Goal: Find specific page/section: Find specific page/section

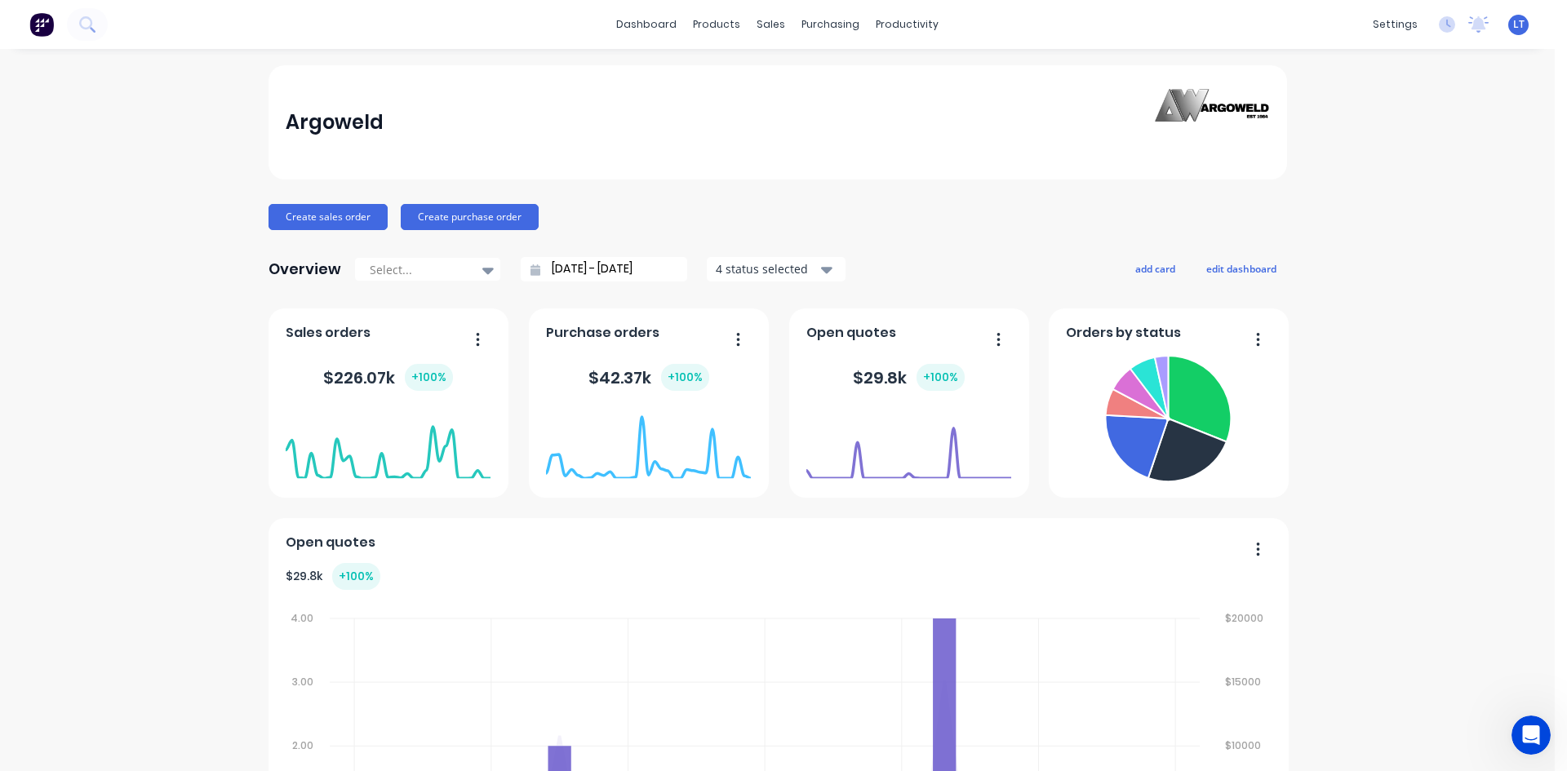
click at [895, 38] on div "dashboard products sales purchasing productivity dashboard products Product Cat…" at bounding box center [777, 24] width 1555 height 49
click at [900, 26] on div "productivity" at bounding box center [907, 24] width 79 height 24
click at [929, 107] on div "Planner" at bounding box center [924, 111] width 38 height 15
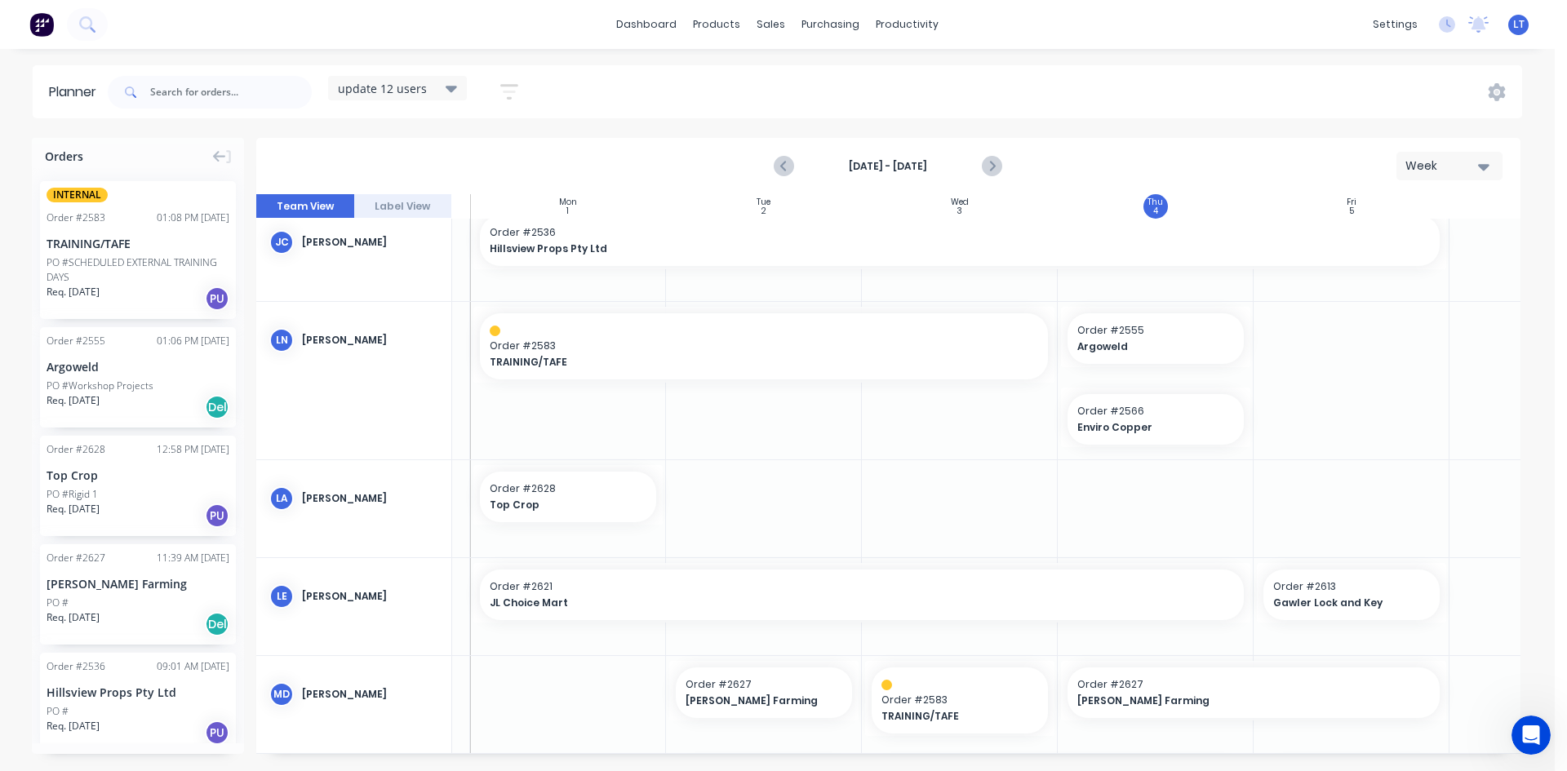
scroll to position [408, 178]
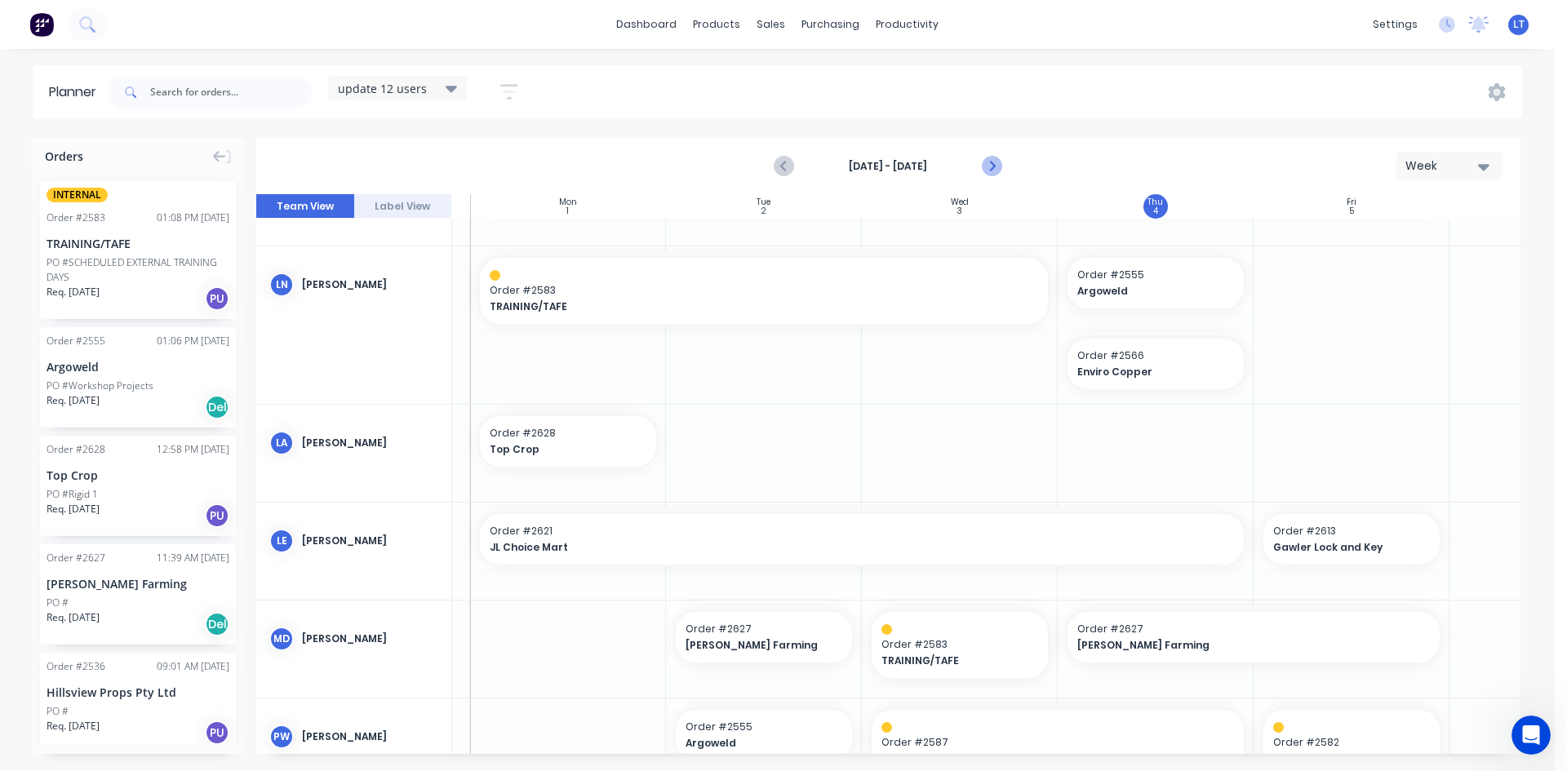
click at [997, 161] on icon "Next page" at bounding box center [992, 167] width 20 height 20
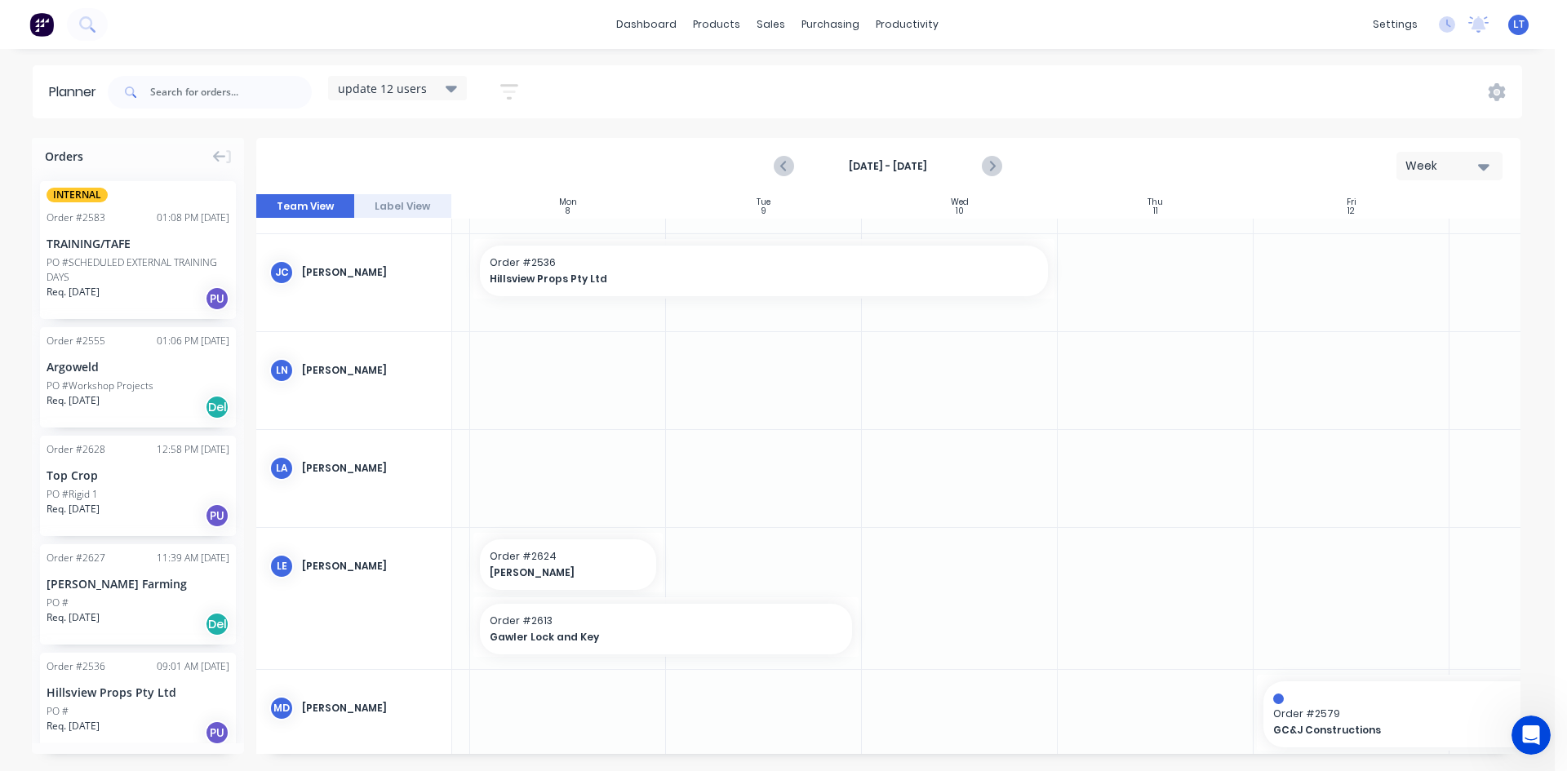
scroll to position [0, 178]
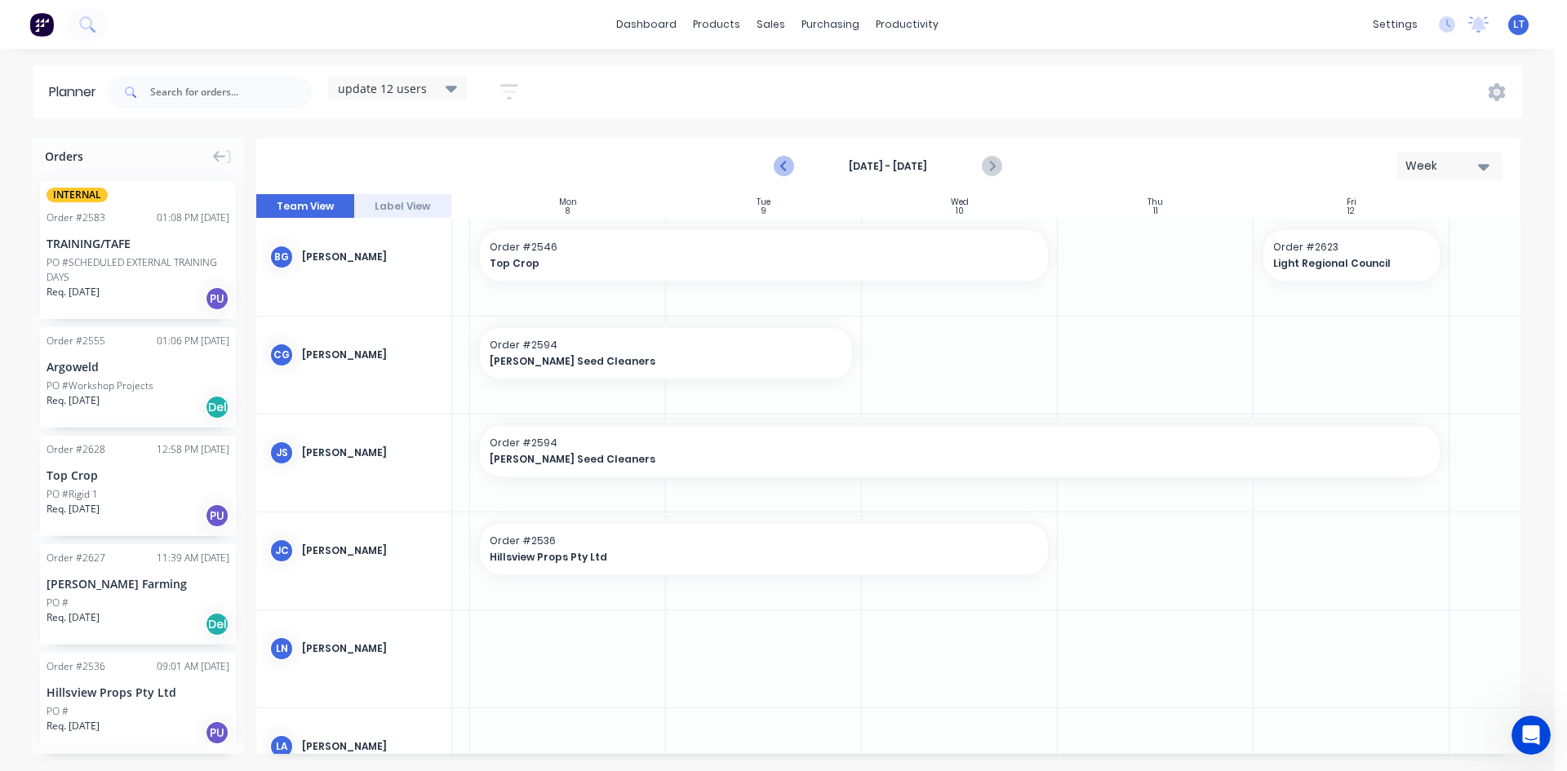
click at [792, 171] on icon "Previous page" at bounding box center [785, 167] width 20 height 20
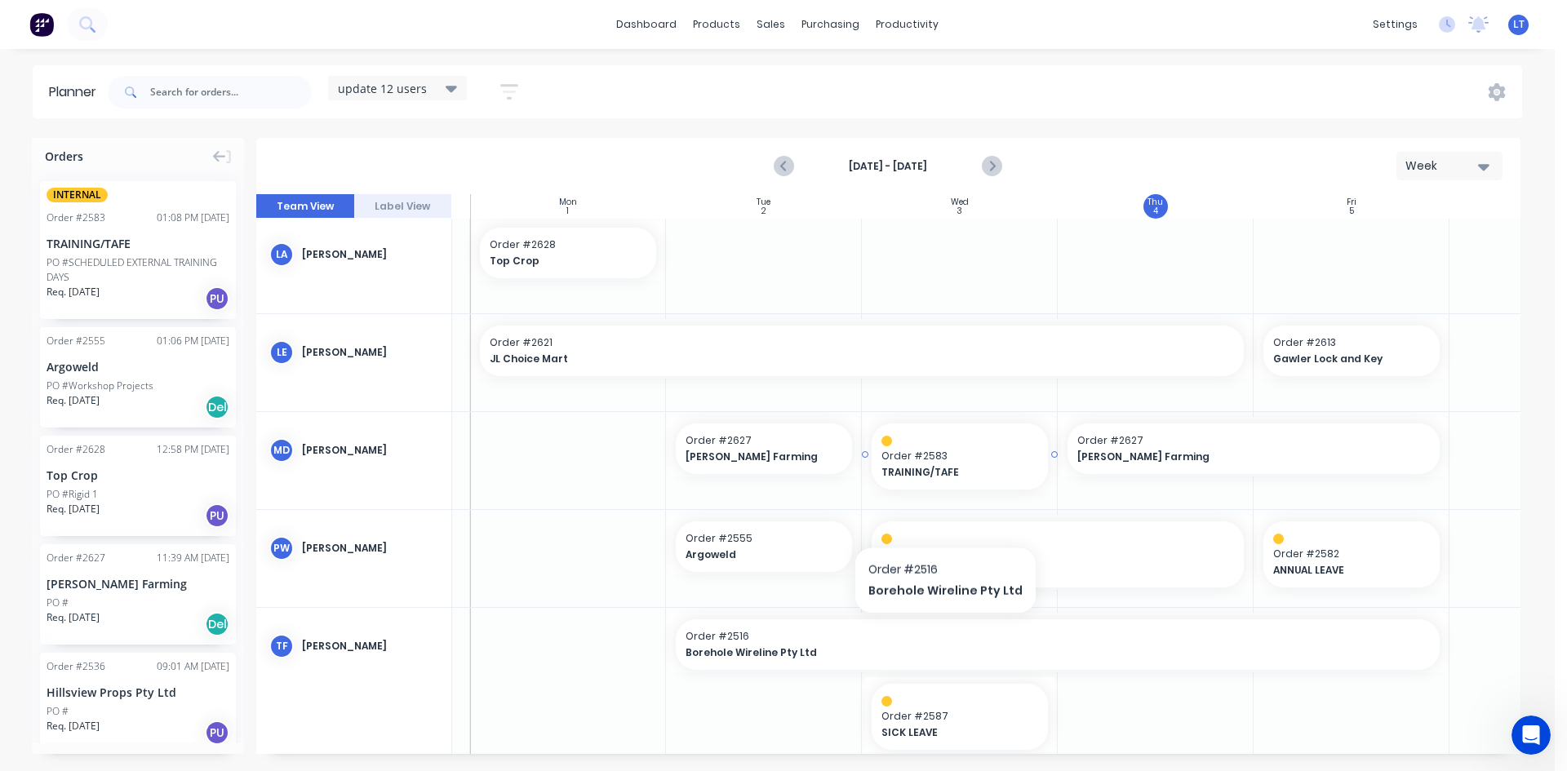
scroll to position [562, 178]
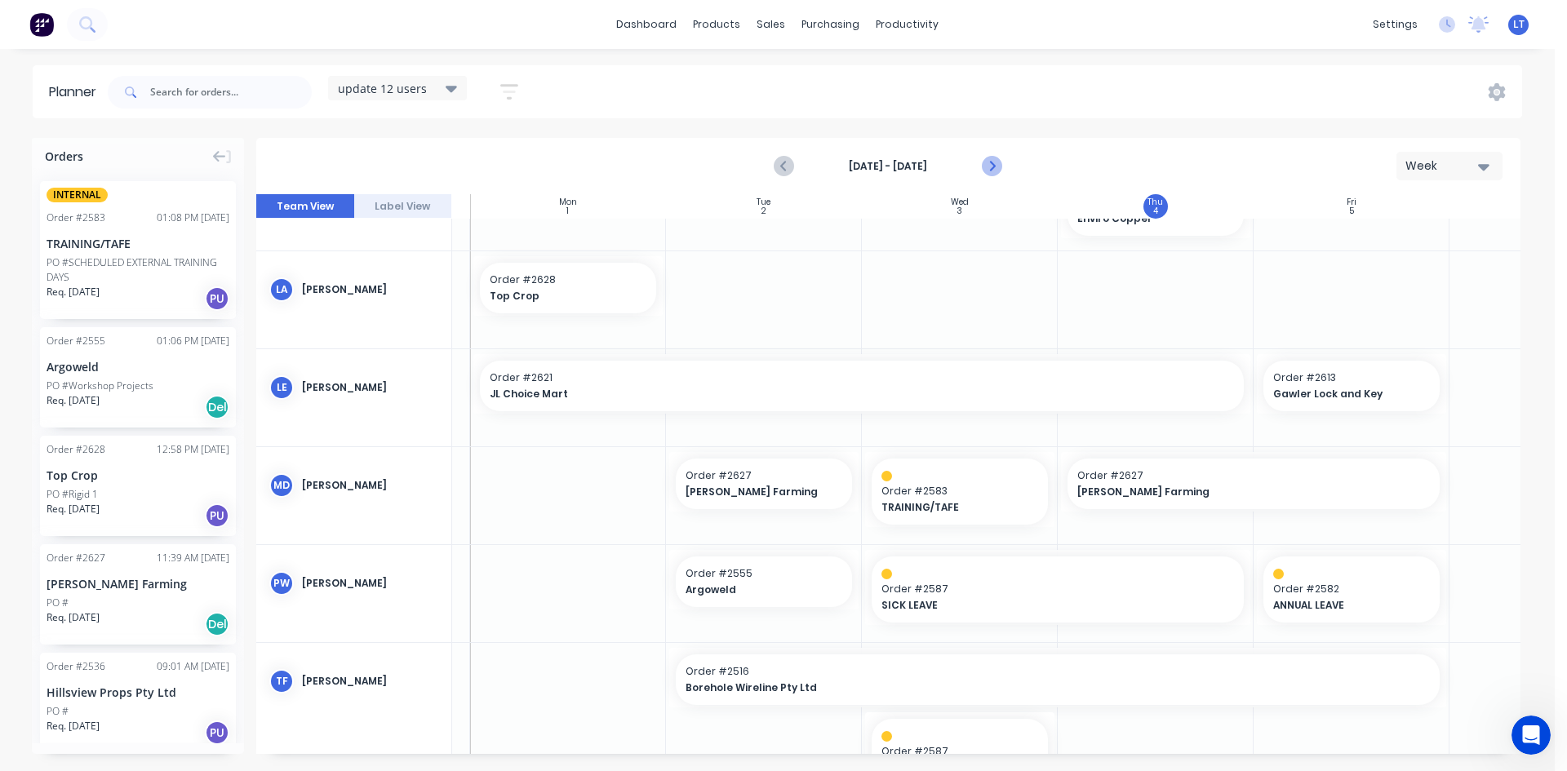
click at [993, 166] on icon "Next page" at bounding box center [991, 166] width 7 height 13
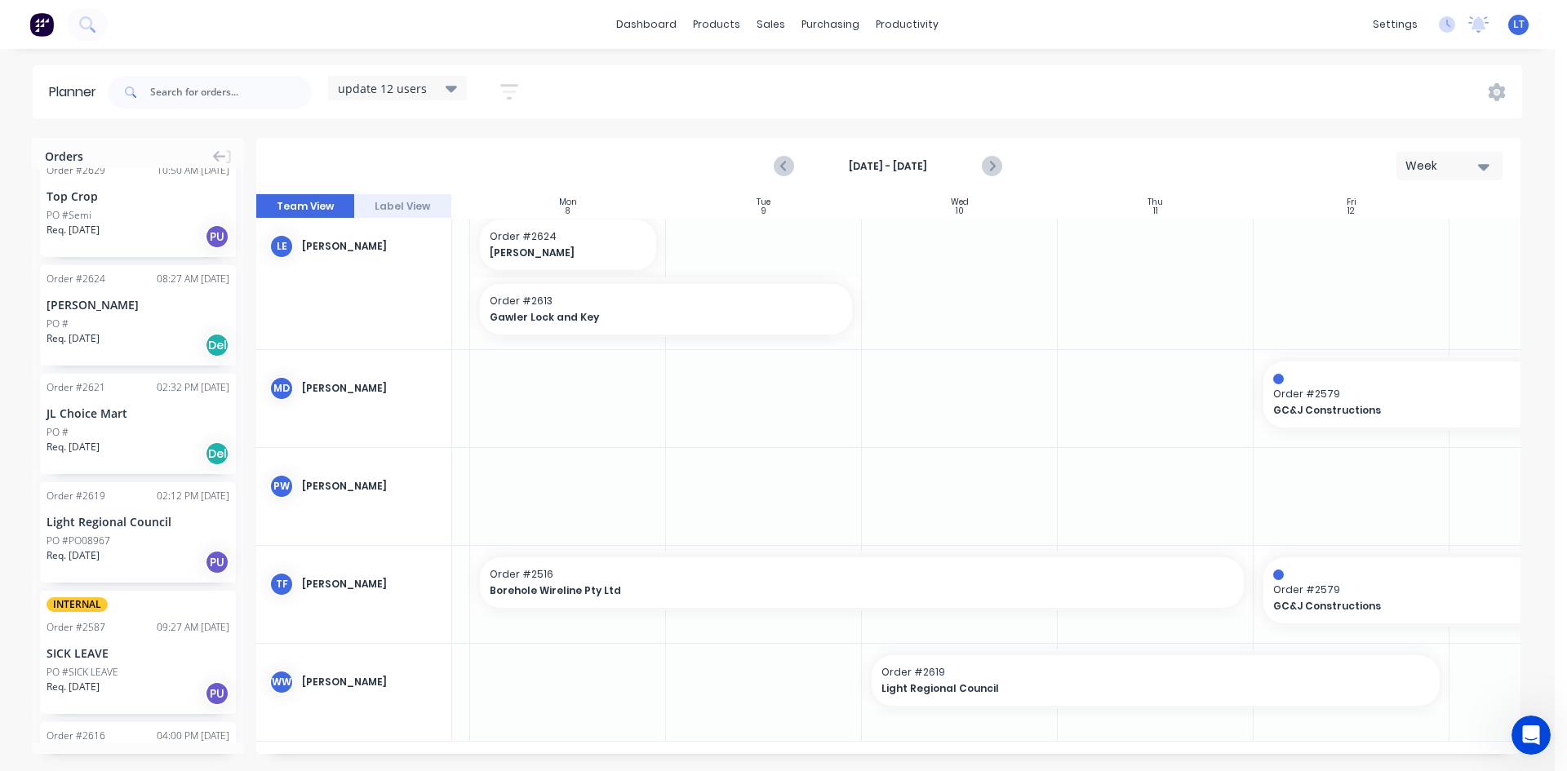
scroll to position [593, 178]
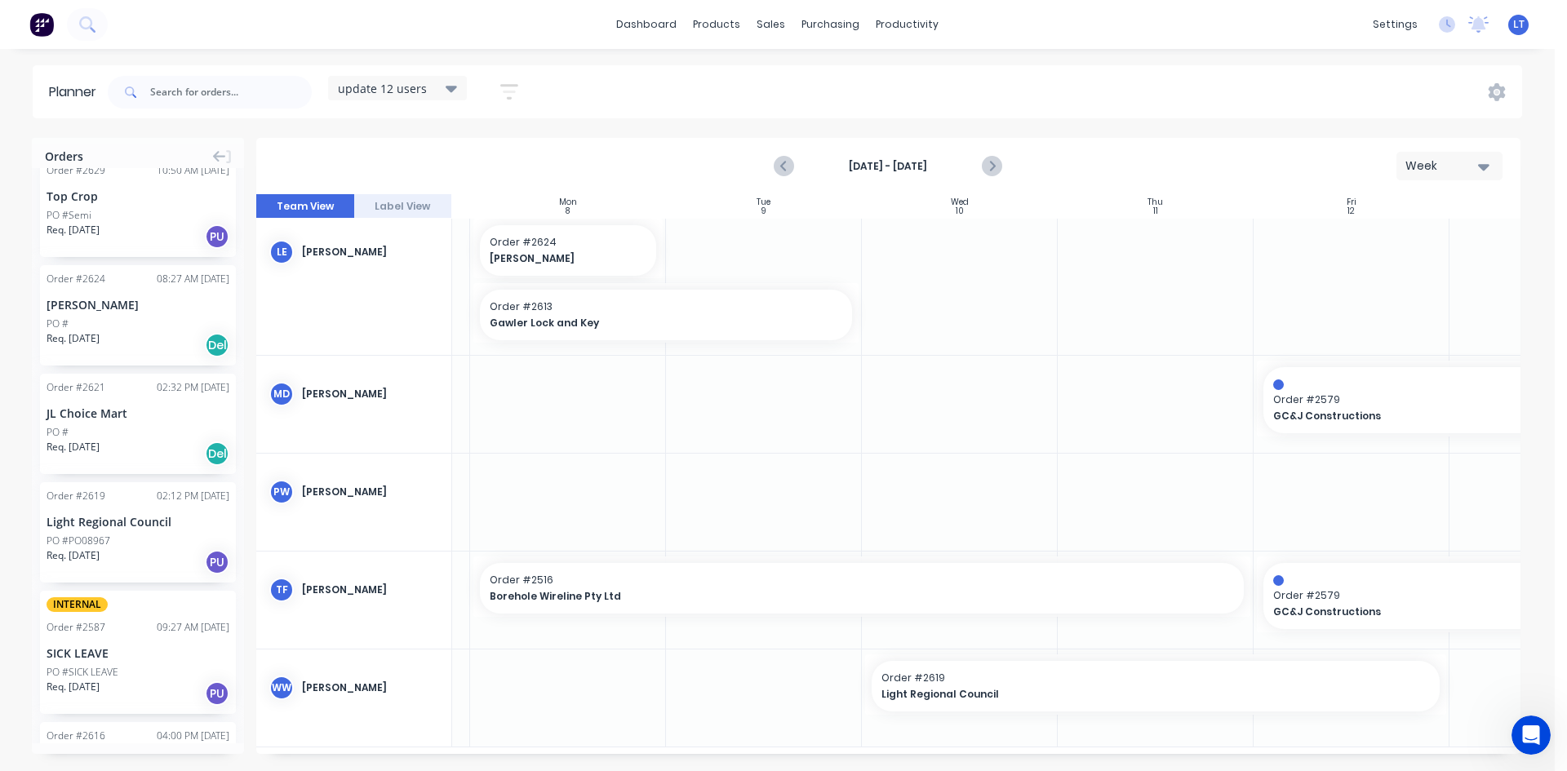
click at [138, 432] on div "PO #" at bounding box center [138, 432] width 183 height 15
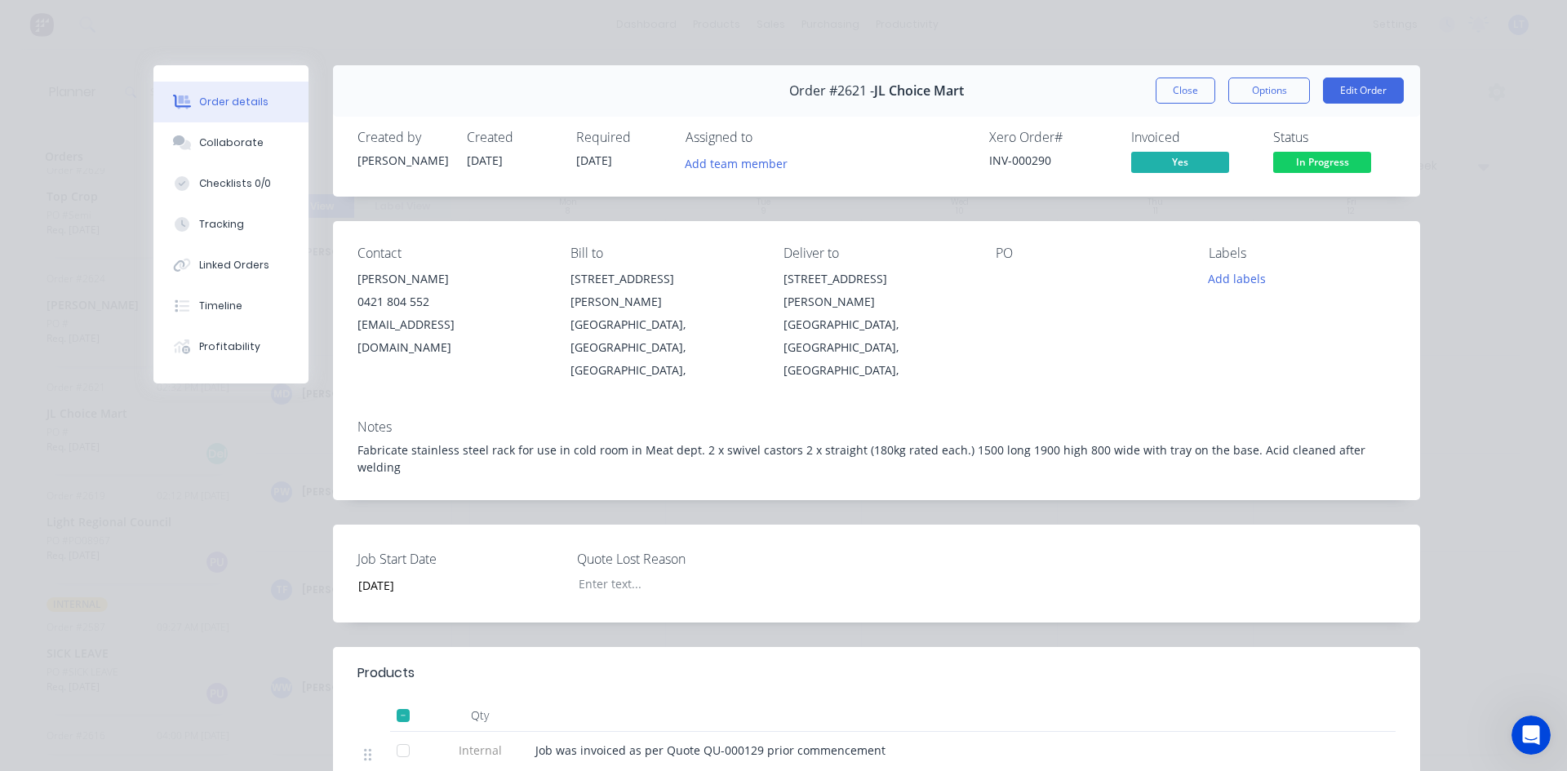
click at [1185, 87] on button "Close" at bounding box center [1186, 91] width 60 height 26
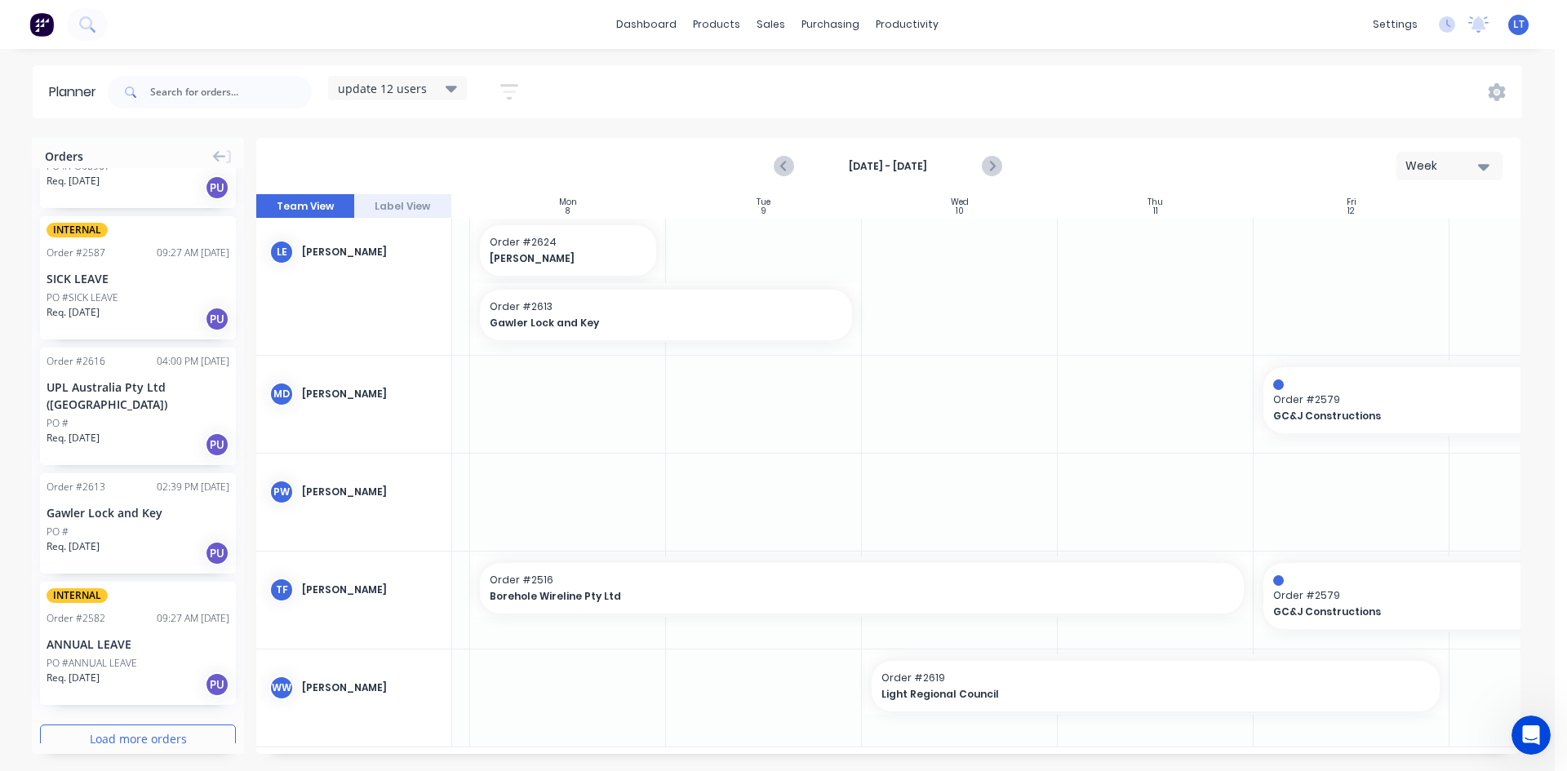
scroll to position [1785, 0]
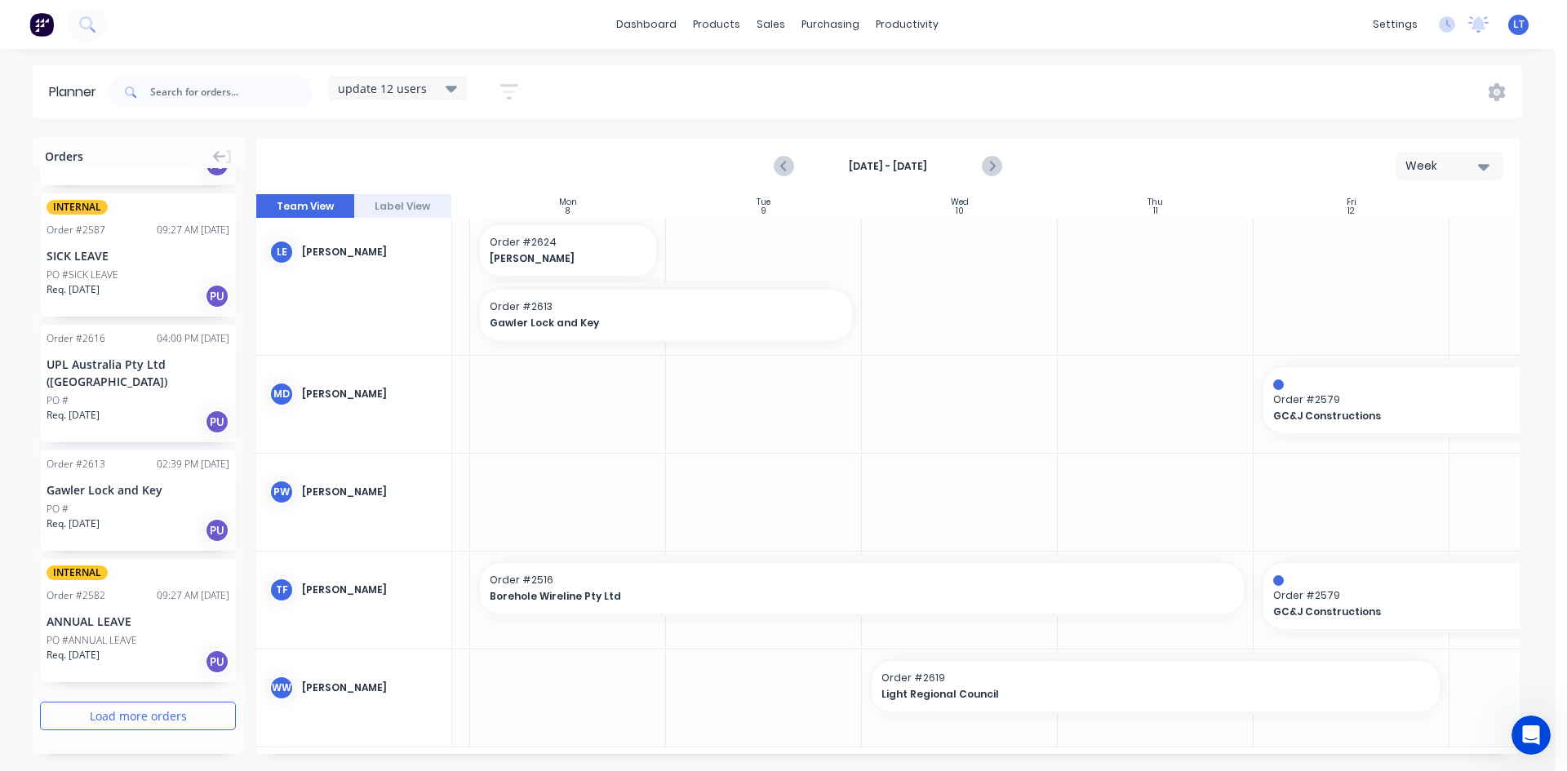
click at [131, 711] on button "Load more orders" at bounding box center [138, 716] width 196 height 29
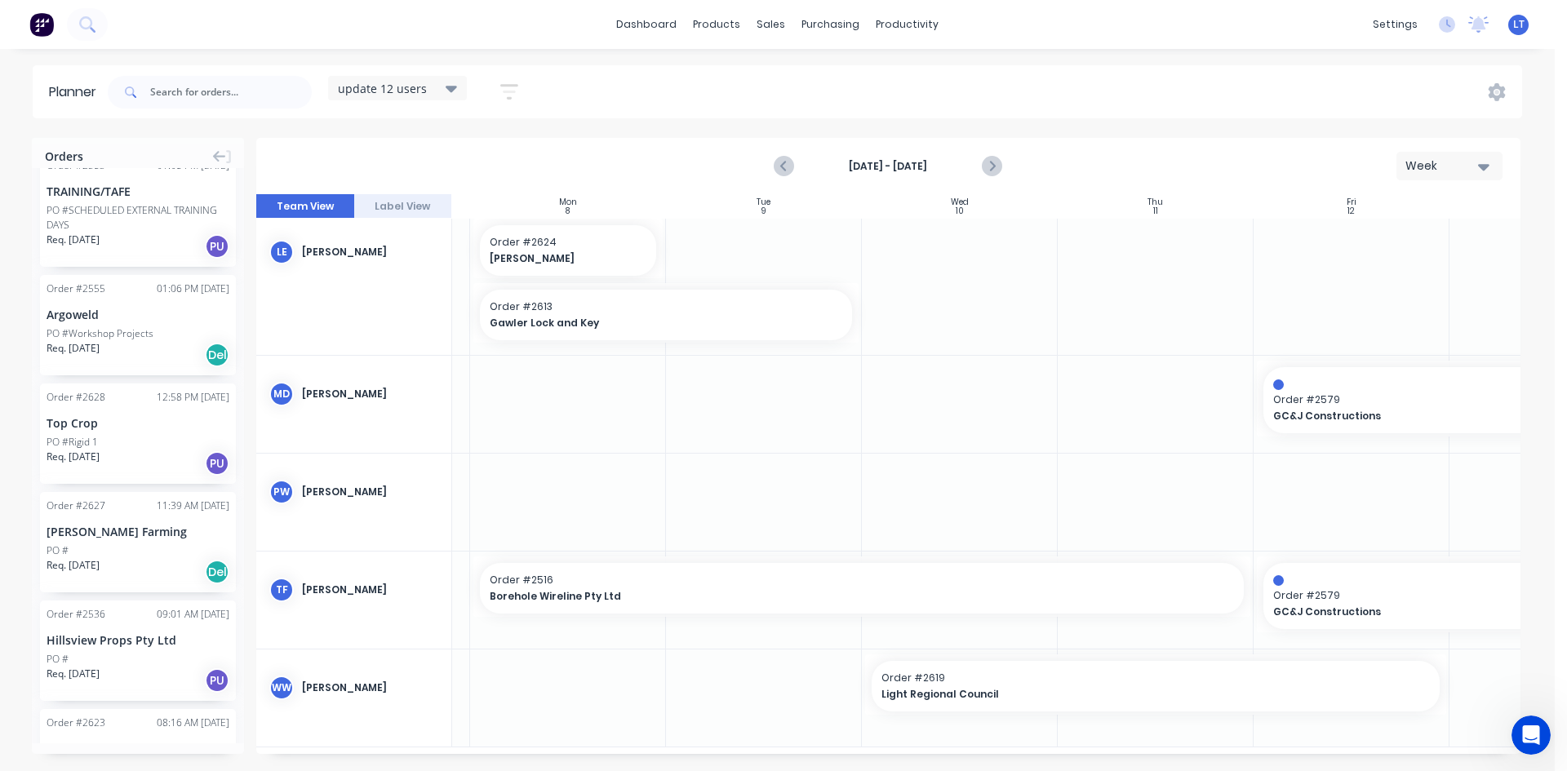
scroll to position [0, 0]
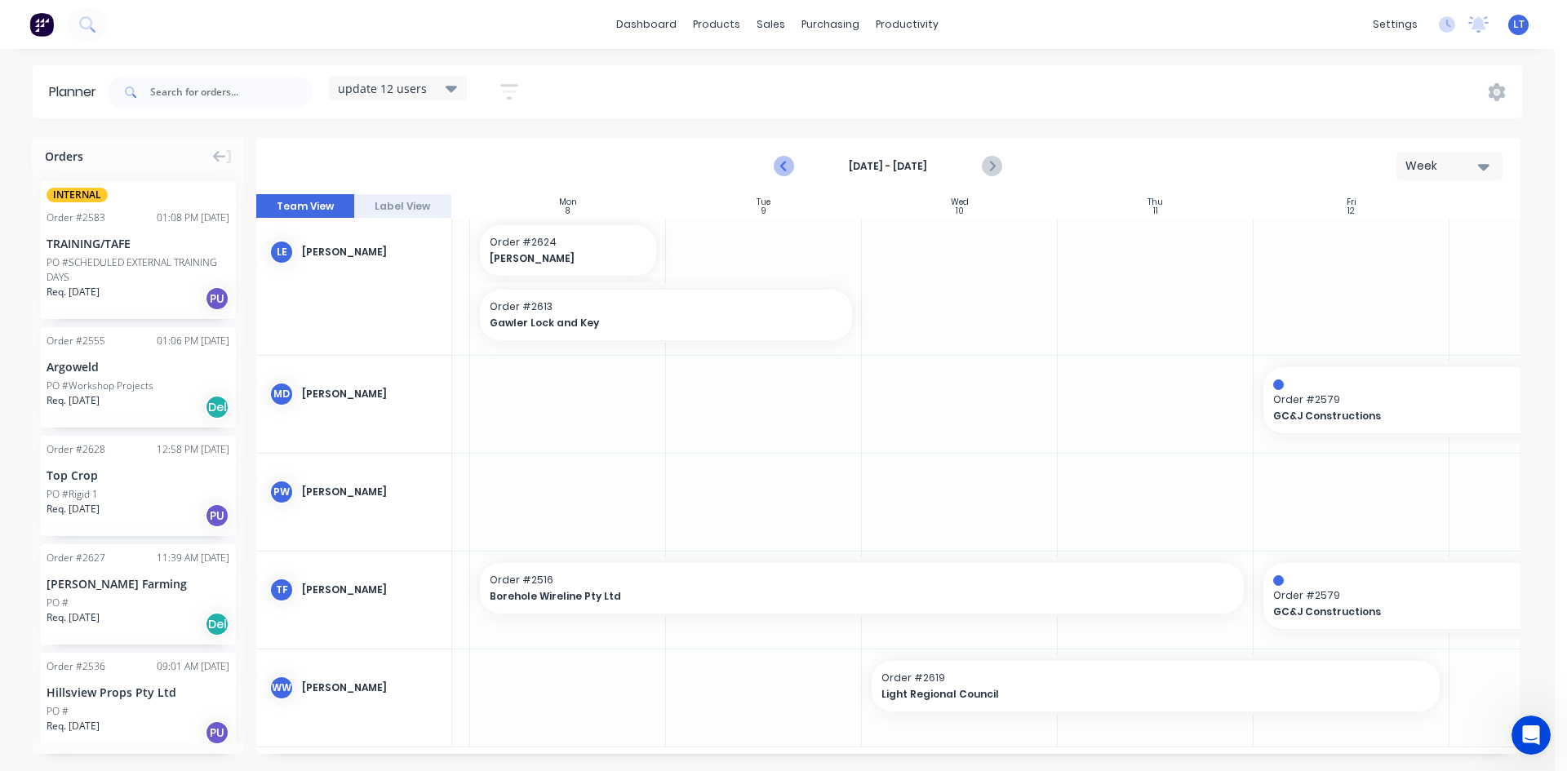
click at [789, 166] on icon "Previous page" at bounding box center [785, 167] width 20 height 20
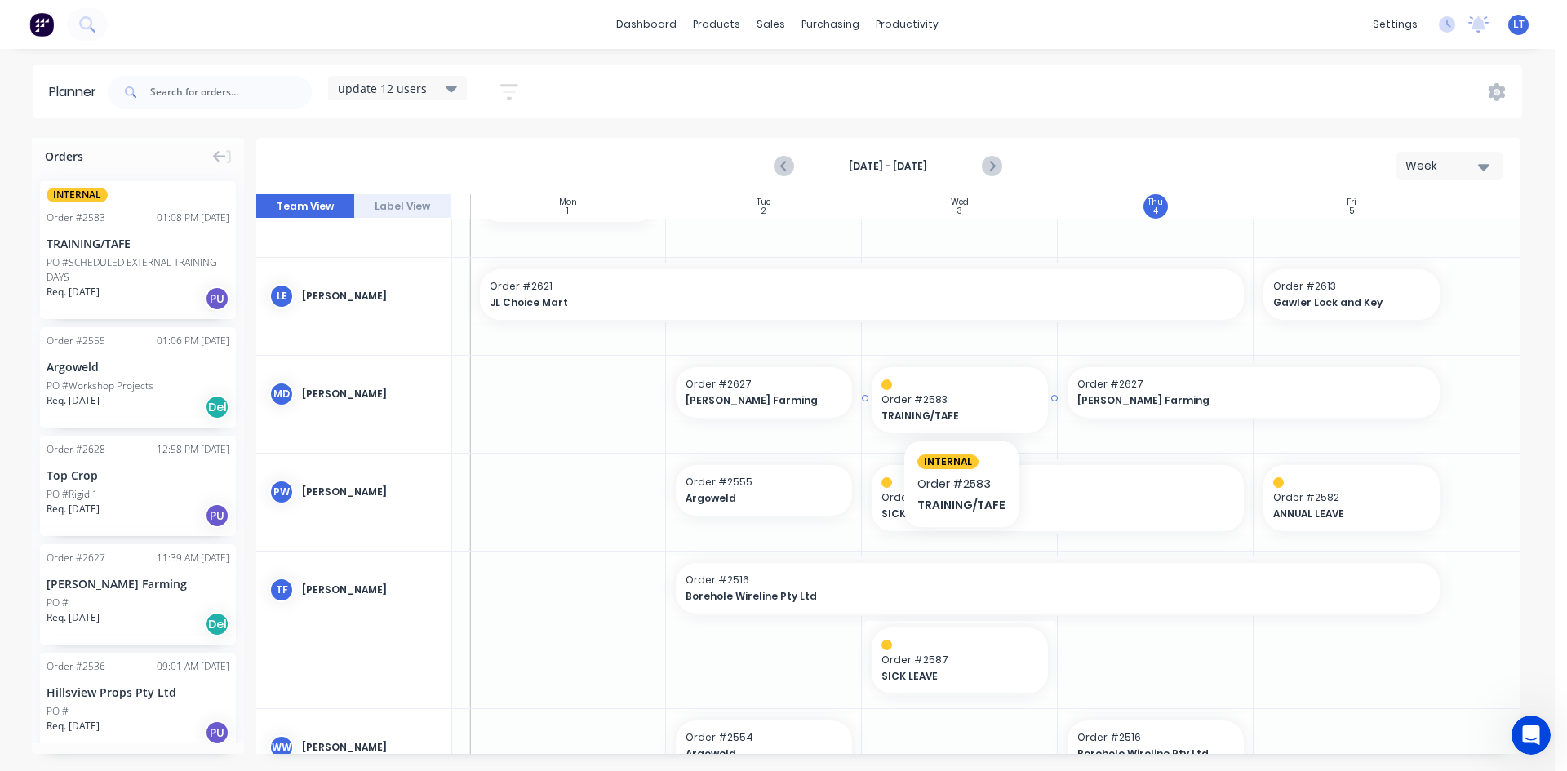
scroll to position [0, 178]
